Goal: Task Accomplishment & Management: Complete application form

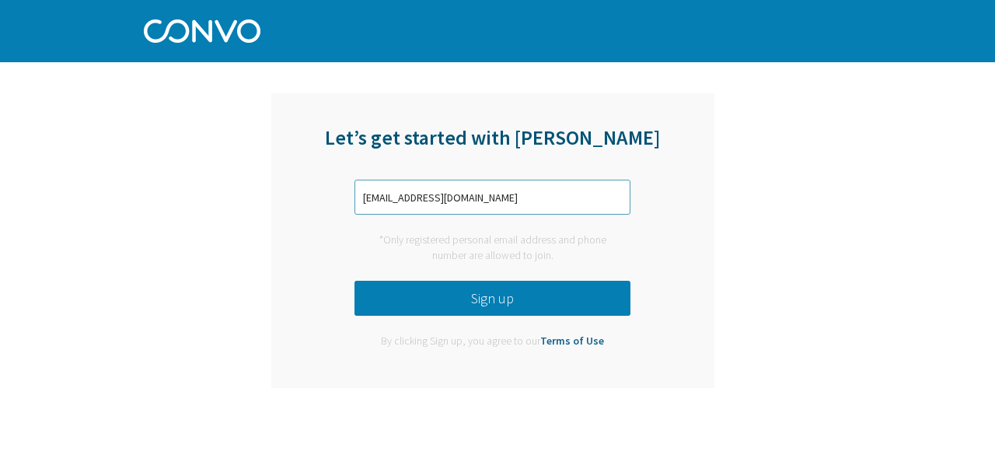
type input "[EMAIL_ADDRESS][DOMAIN_NAME]"
click at [524, 301] on button "Sign up" at bounding box center [493, 298] width 276 height 35
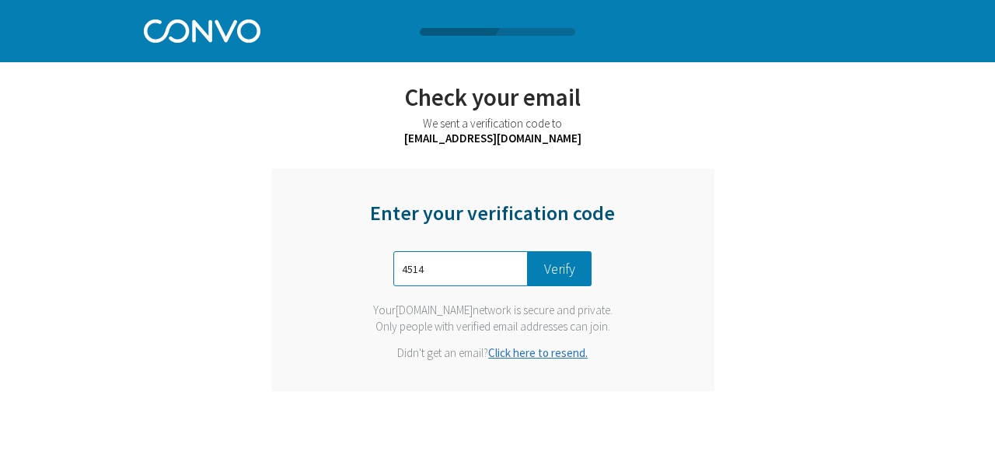
type input "4514"
click at [561, 277] on button "Verify" at bounding box center [560, 268] width 64 height 35
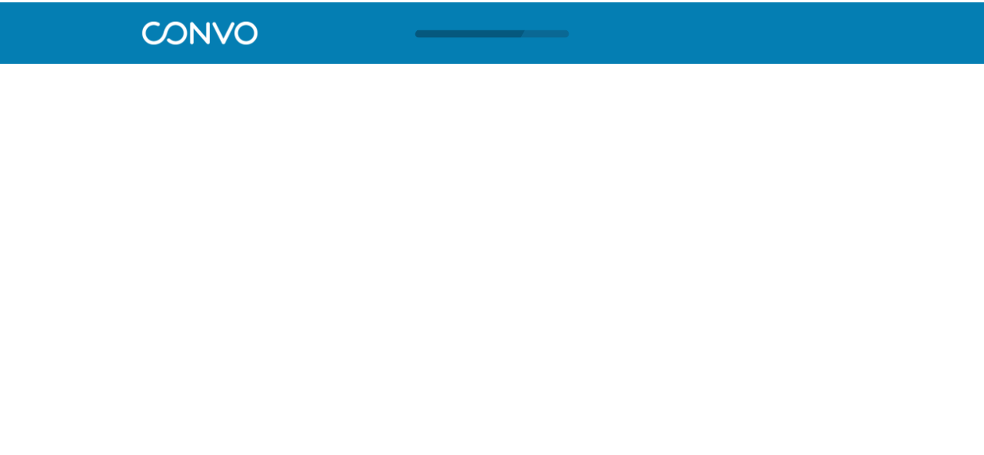
scroll to position [1, 0]
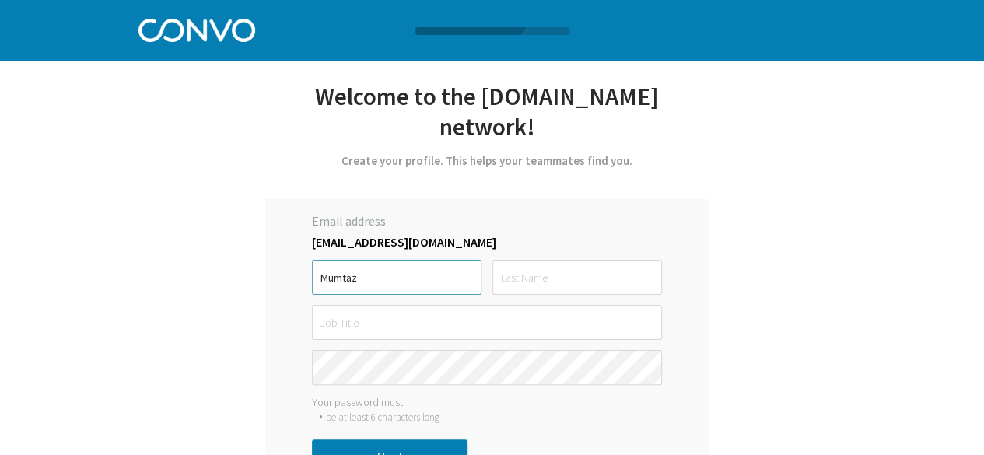
type input "Mumtaz"
click at [551, 260] on input "text" at bounding box center [577, 277] width 170 height 35
click at [537, 260] on input "text" at bounding box center [577, 277] width 170 height 35
type input "[PERSON_NAME]"
click at [480, 305] on input "text" at bounding box center [487, 322] width 350 height 35
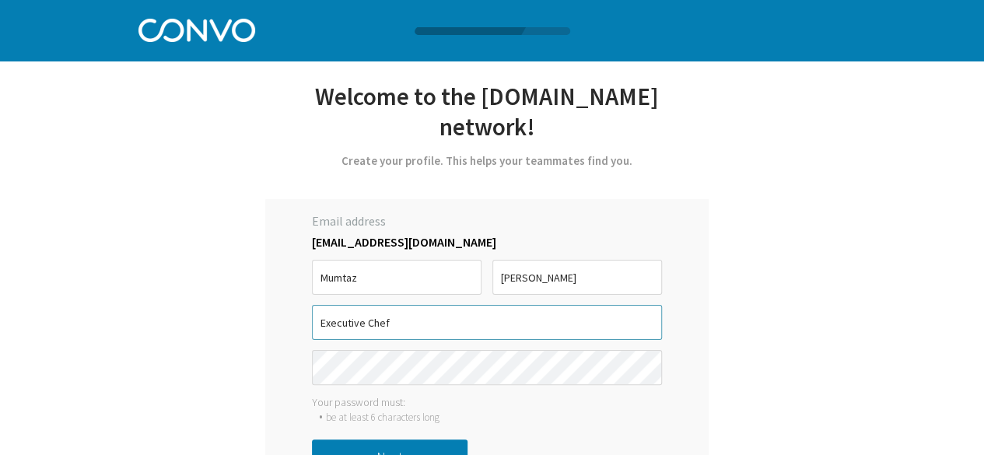
type input "Executive Chef"
click at [392, 439] on button "Next" at bounding box center [390, 456] width 156 height 35
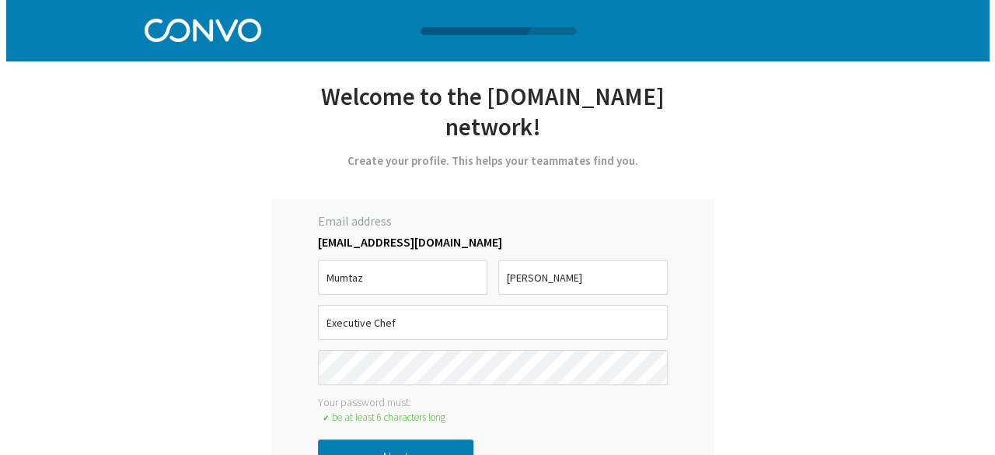
scroll to position [0, 0]
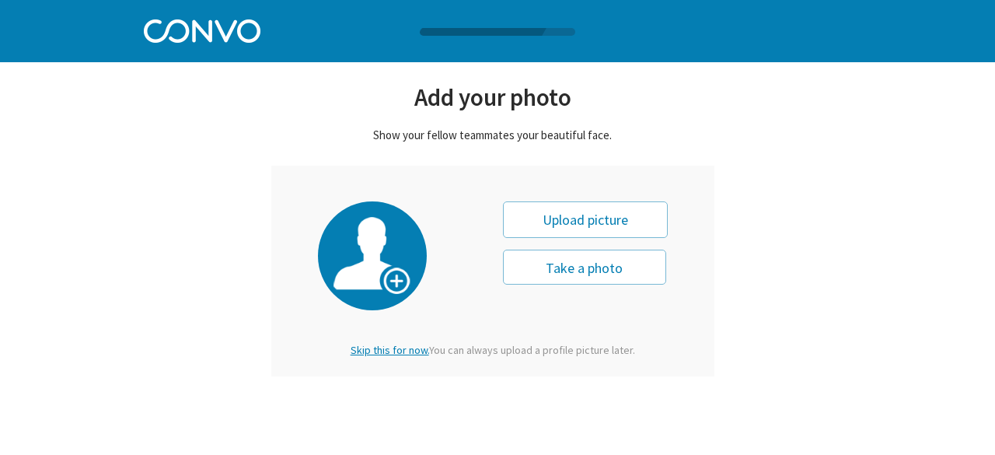
click at [409, 348] on span "Skip this for now." at bounding box center [390, 350] width 79 height 14
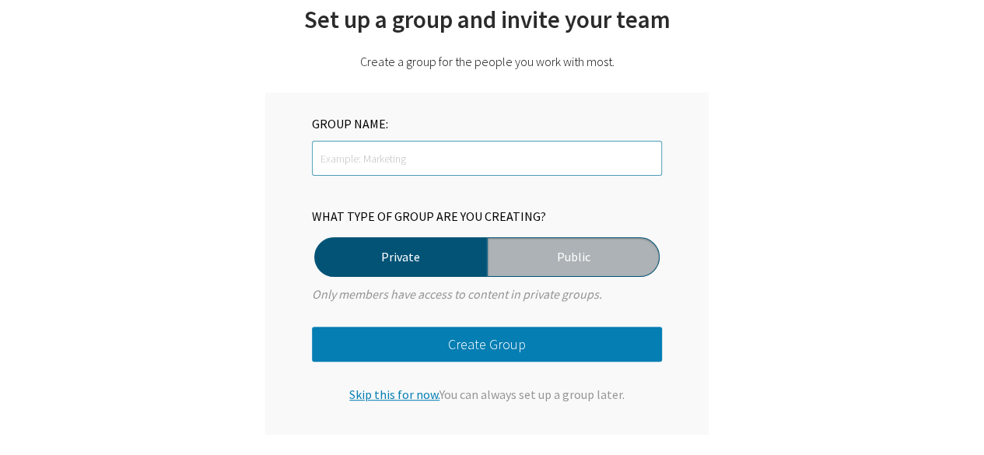
scroll to position [81, 0]
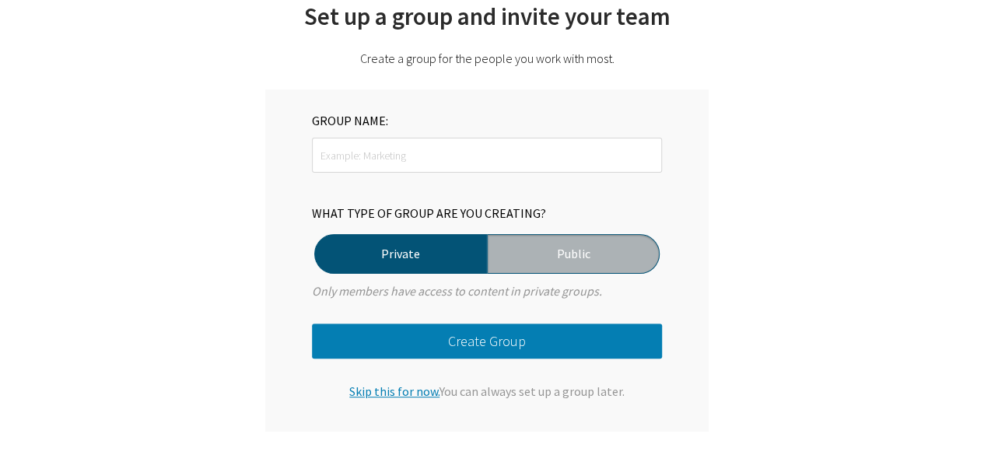
click at [417, 391] on span "Skip this for now." at bounding box center [394, 391] width 90 height 16
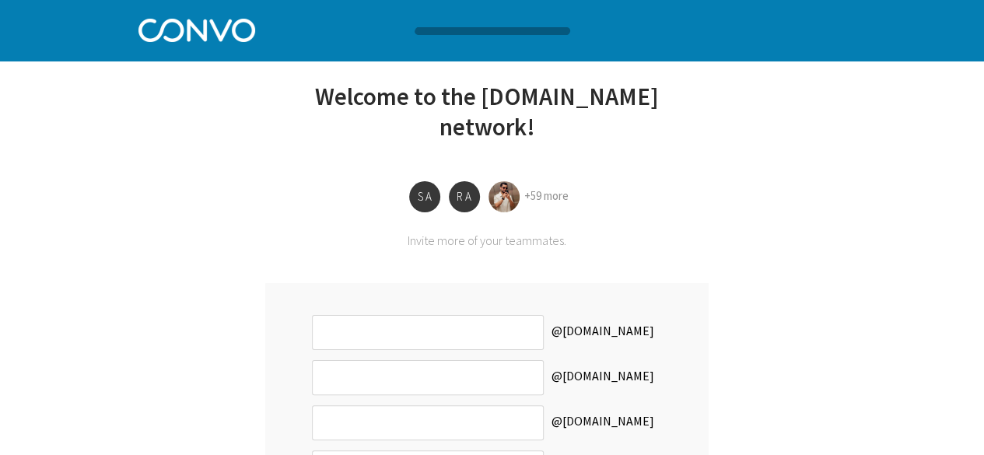
scroll to position [176, 0]
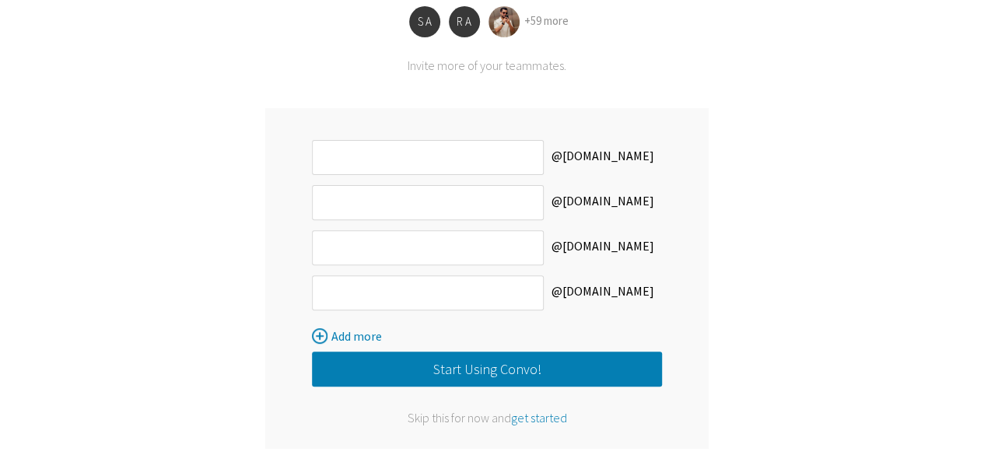
click at [529, 410] on span "get started" at bounding box center [539, 418] width 56 height 16
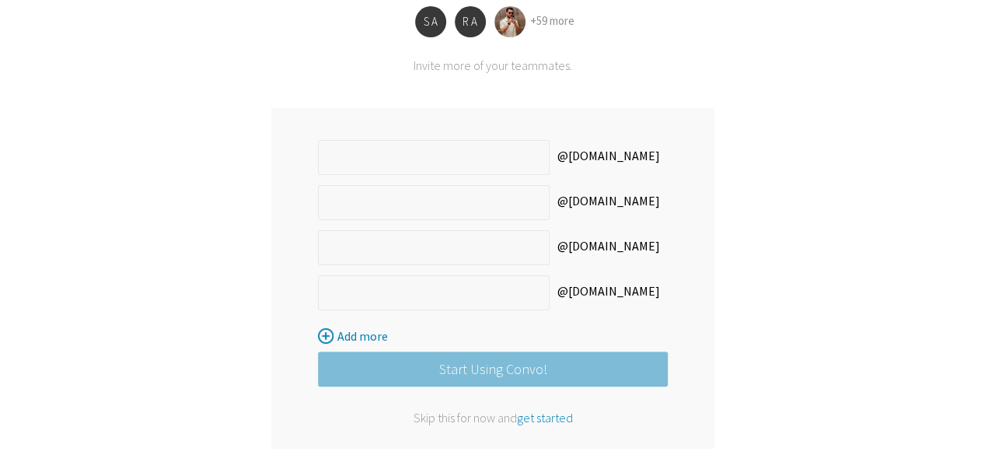
scroll to position [0, 0]
